Goal: Information Seeking & Learning: Find specific page/section

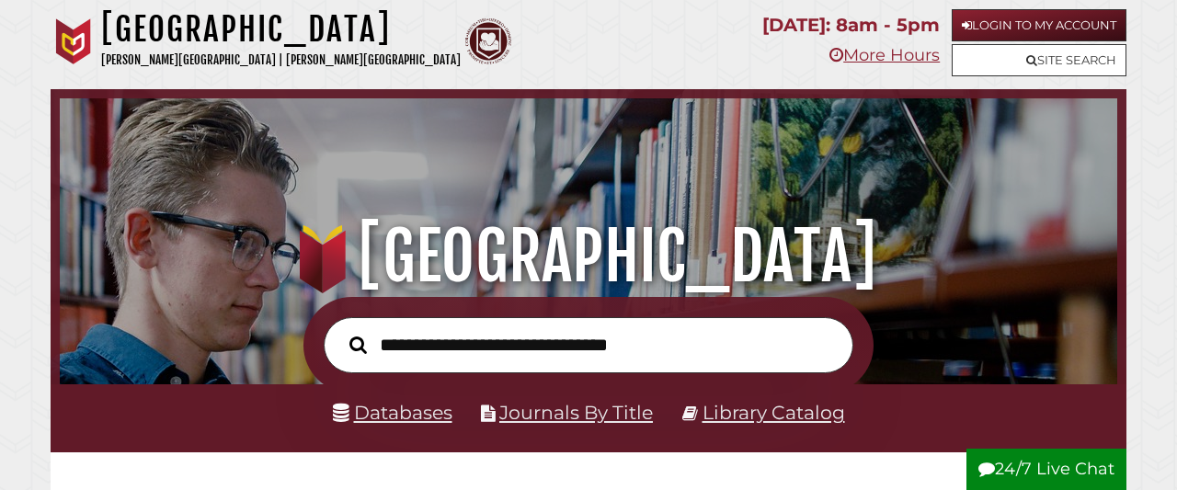
scroll to position [349, 1048]
click at [388, 409] on link "Databases" at bounding box center [392, 412] width 119 height 23
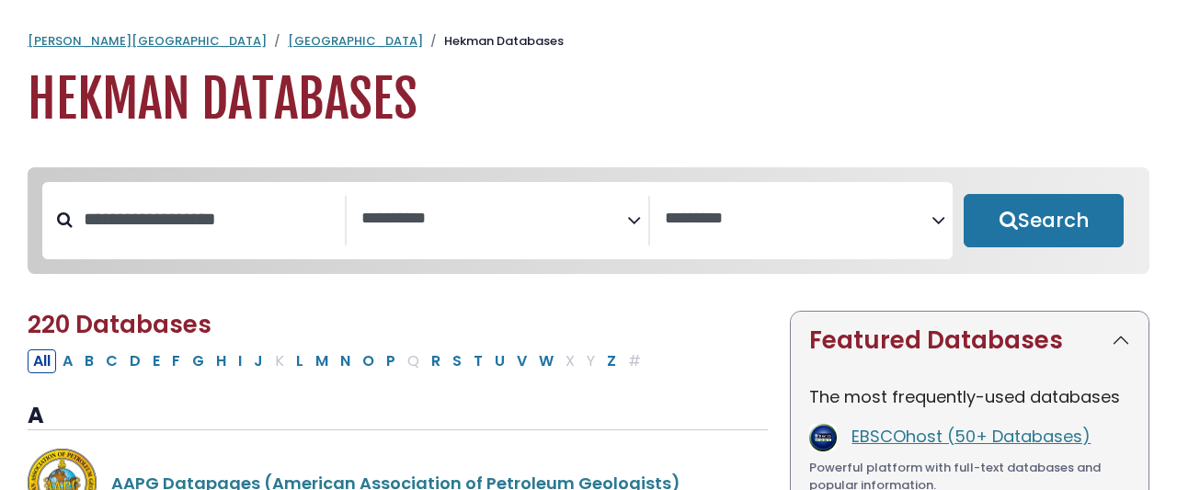
select select "Database Subject Filter"
select select "Database Vendors Filter"
click at [275, 204] on input "Search database by title or keyword" at bounding box center [209, 219] width 272 height 30
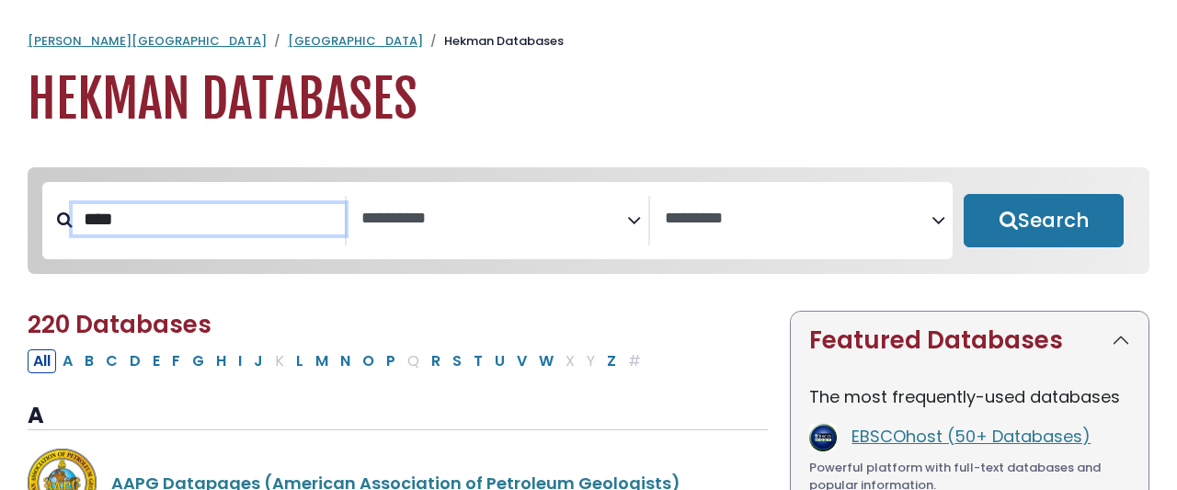
type input "****"
click at [963, 194] on button "Search" at bounding box center [1043, 220] width 160 height 53
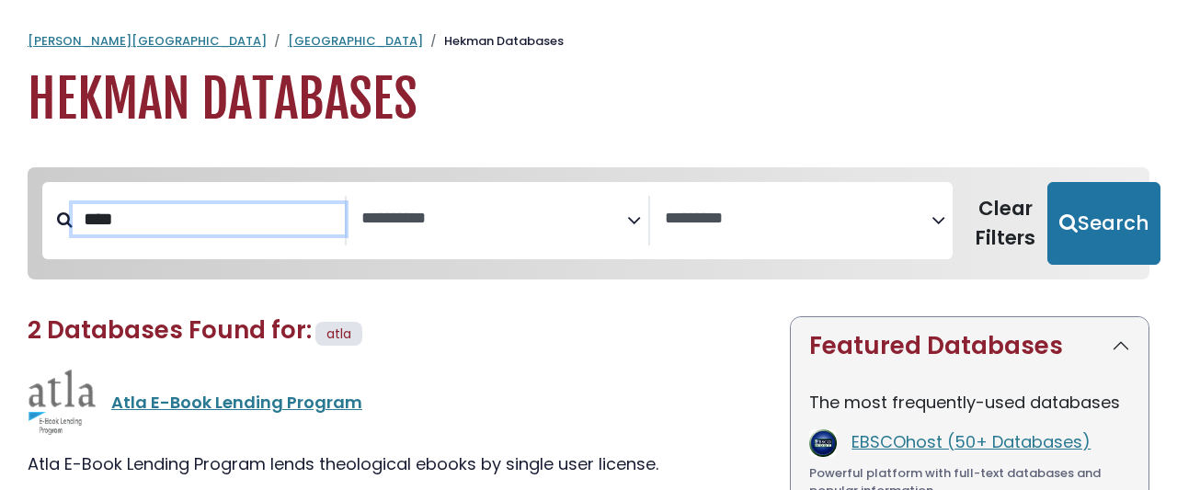
select select "Database Subject Filter"
select select "Database Vendors Filter"
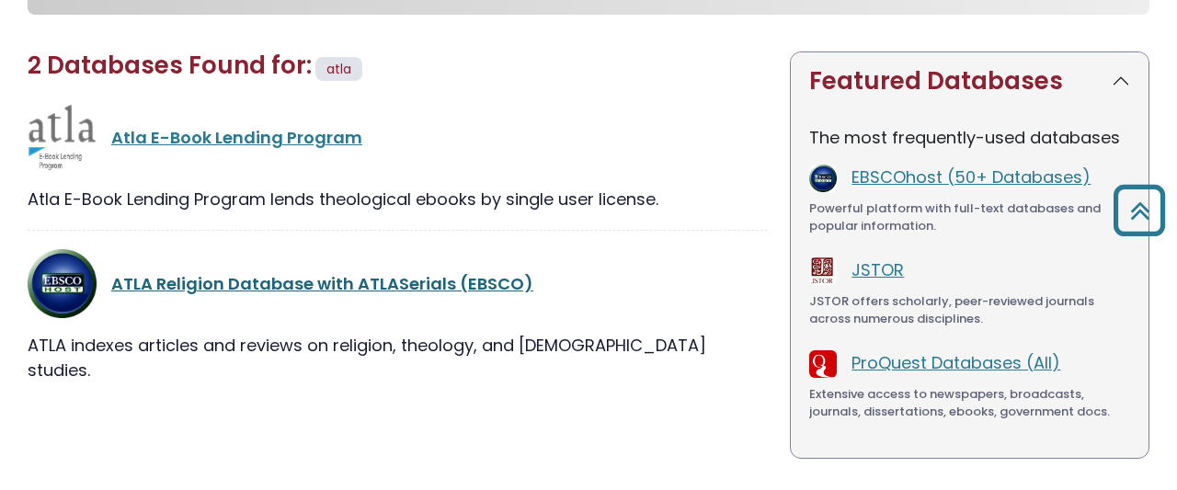
click at [232, 272] on link "ATLA Religion Database with ATLASerials (EBSCO)" at bounding box center [322, 283] width 422 height 23
